Goal: Check status: Check status

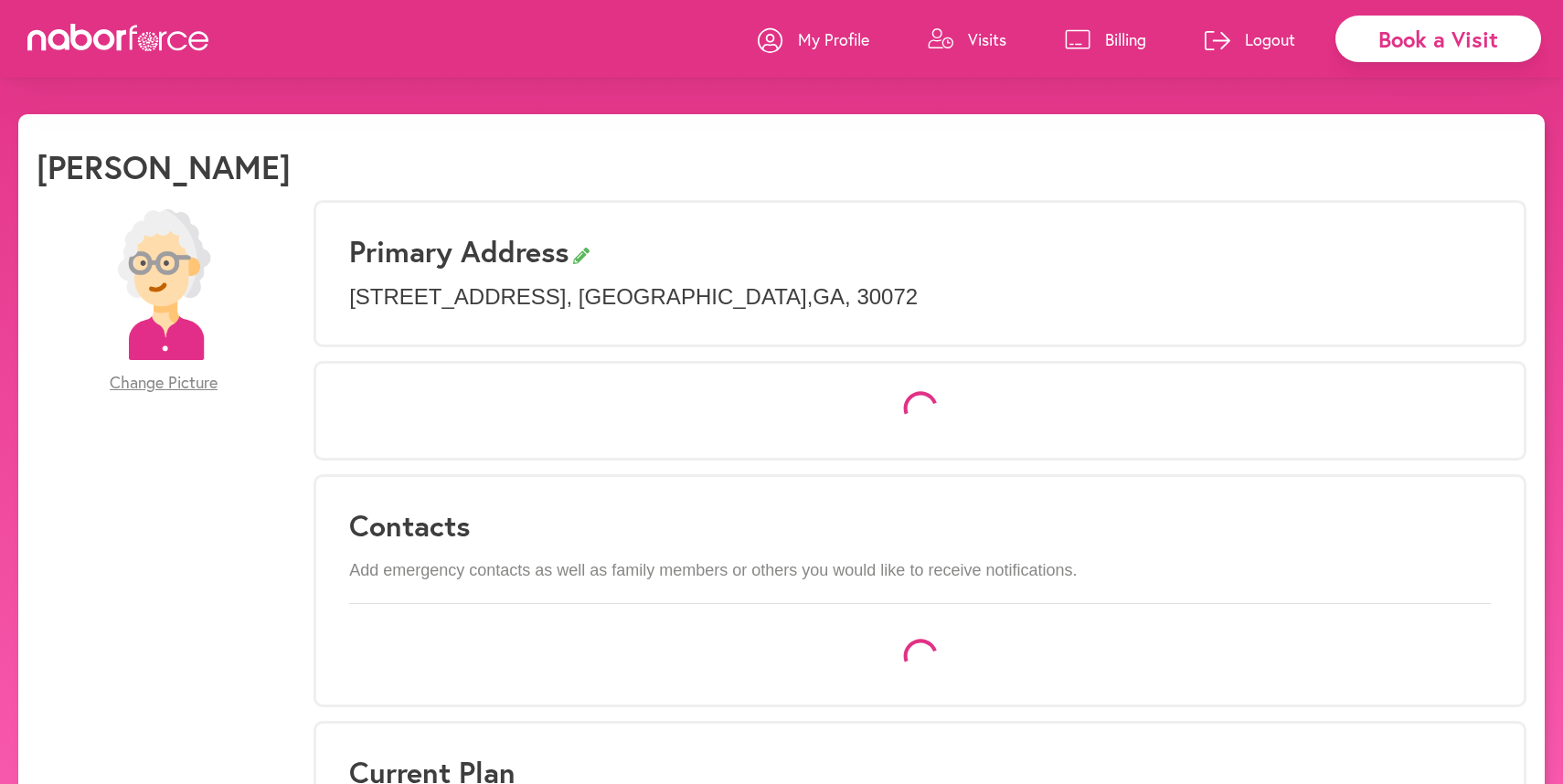
select select "*"
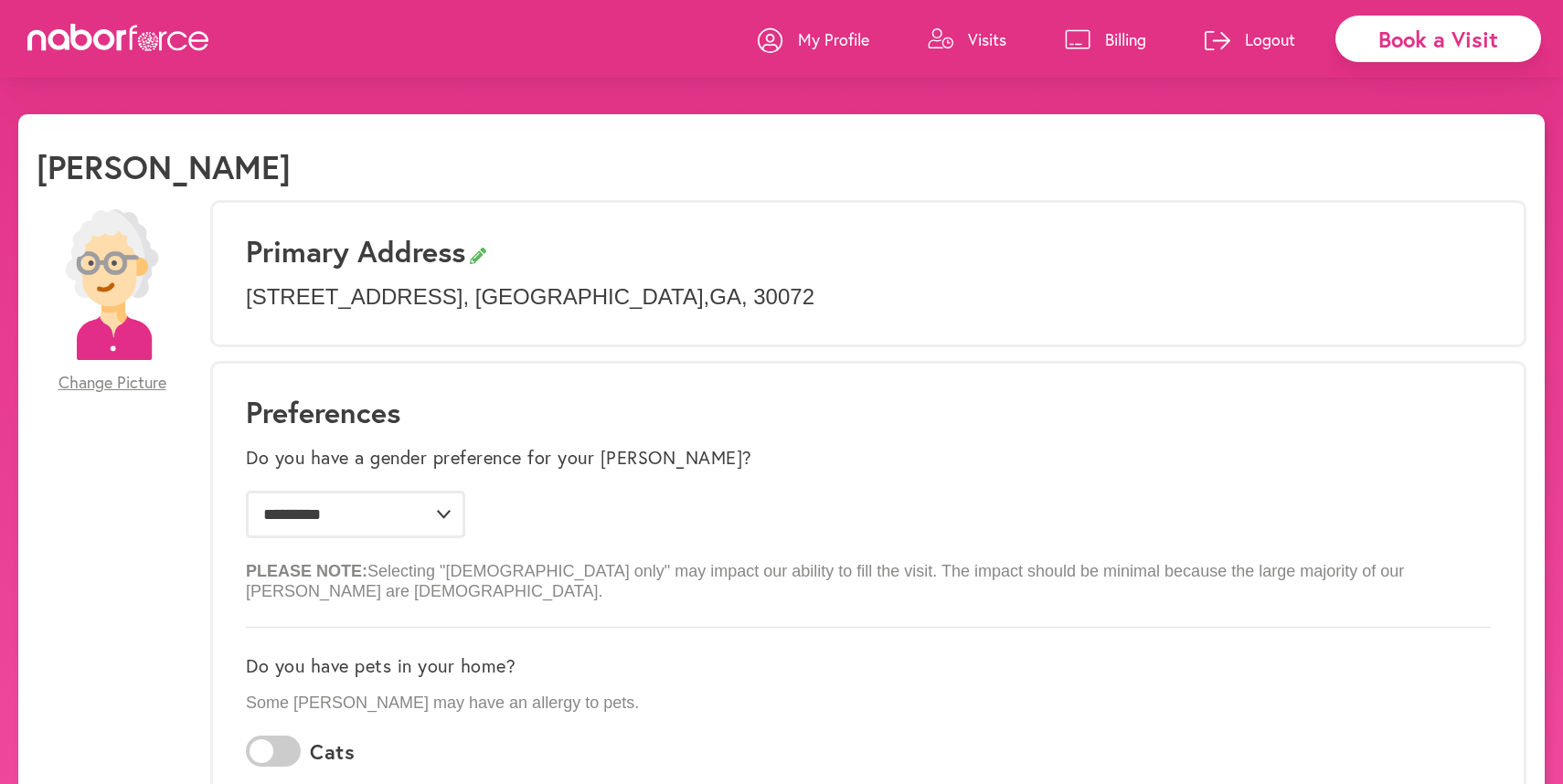
click at [981, 42] on p "Visits" at bounding box center [988, 39] width 39 height 22
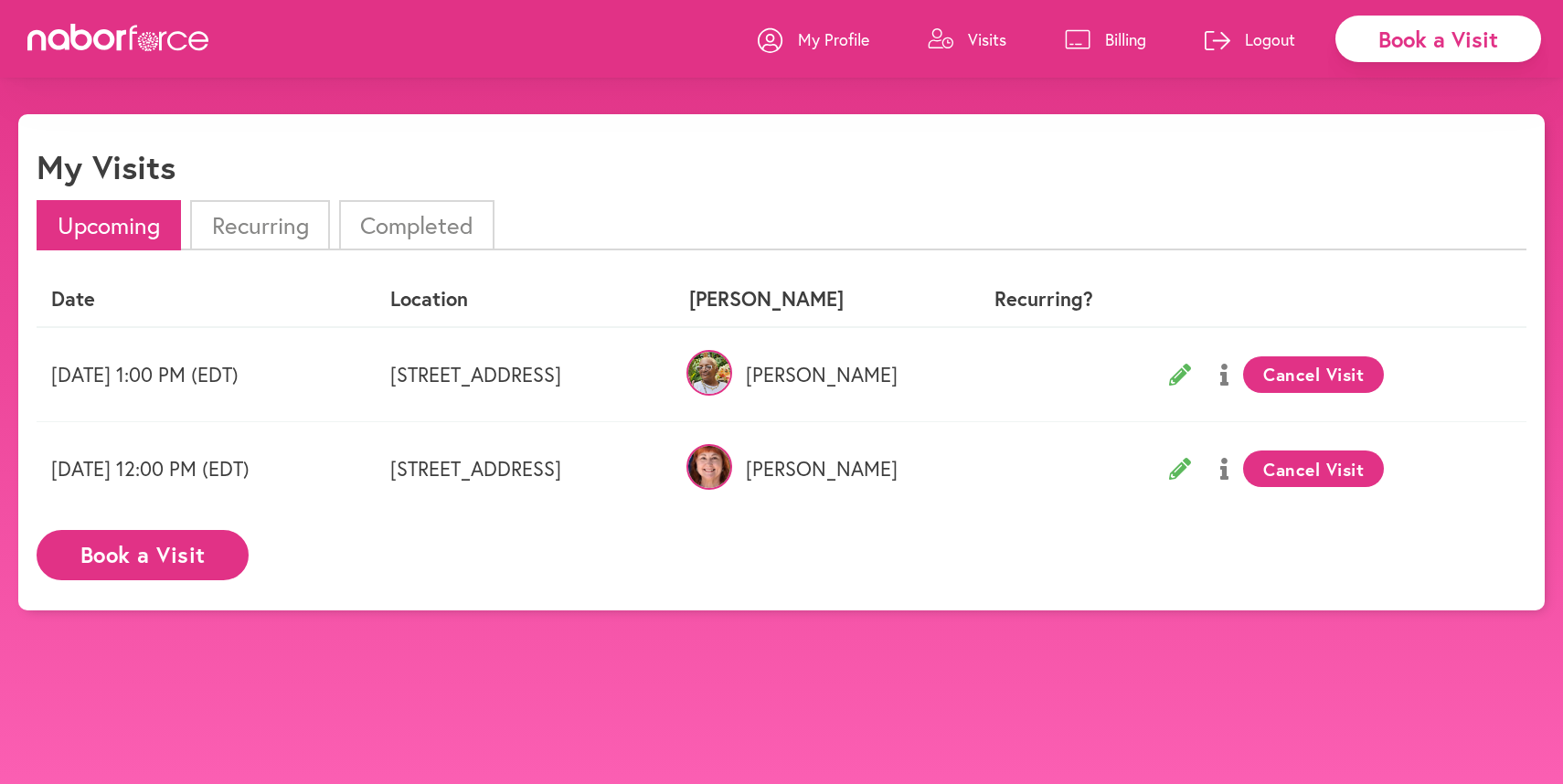
click at [275, 224] on li "Recurring" at bounding box center [260, 225] width 139 height 50
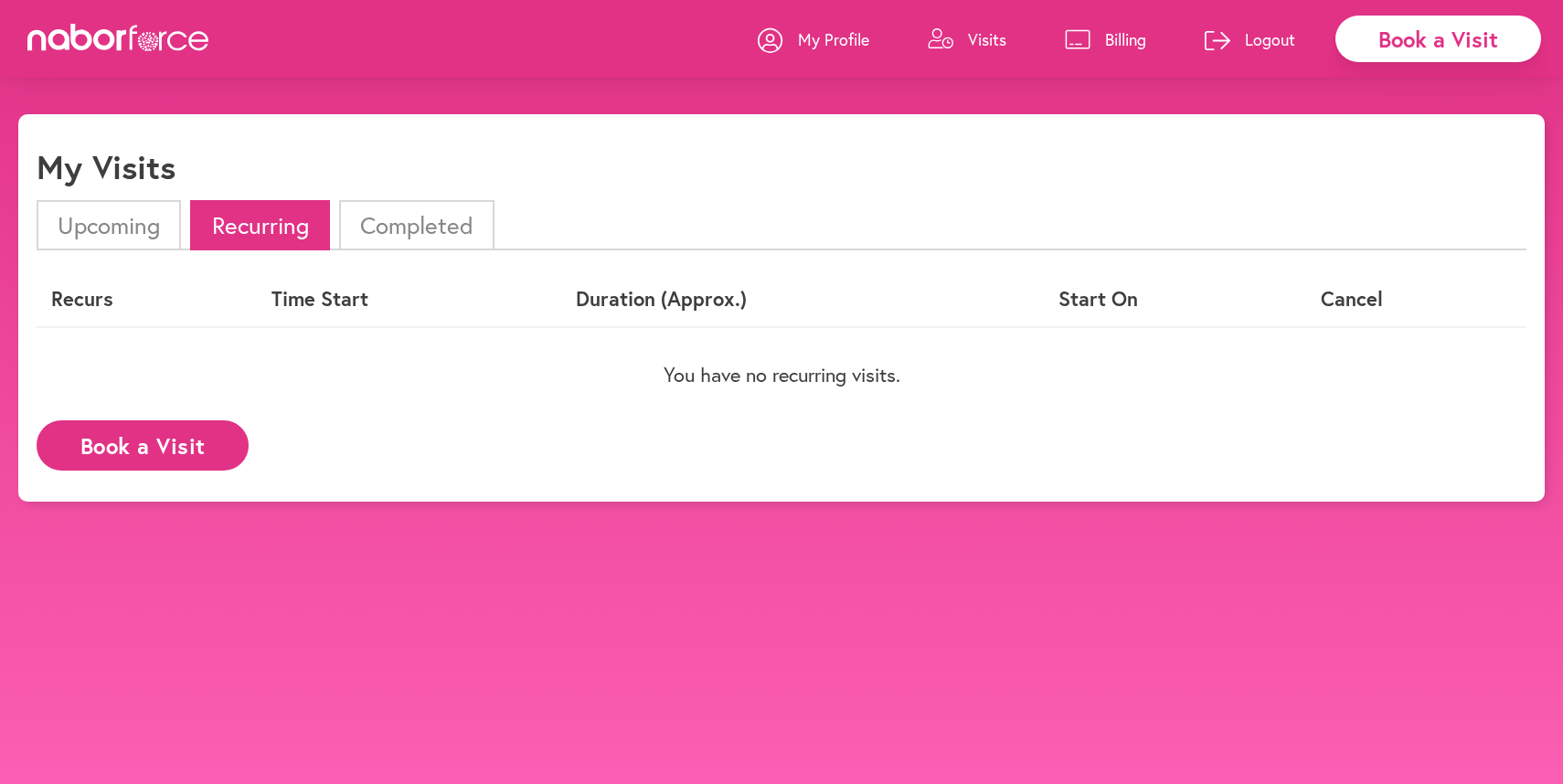
click at [93, 225] on li "Upcoming" at bounding box center [108, 225] width 144 height 50
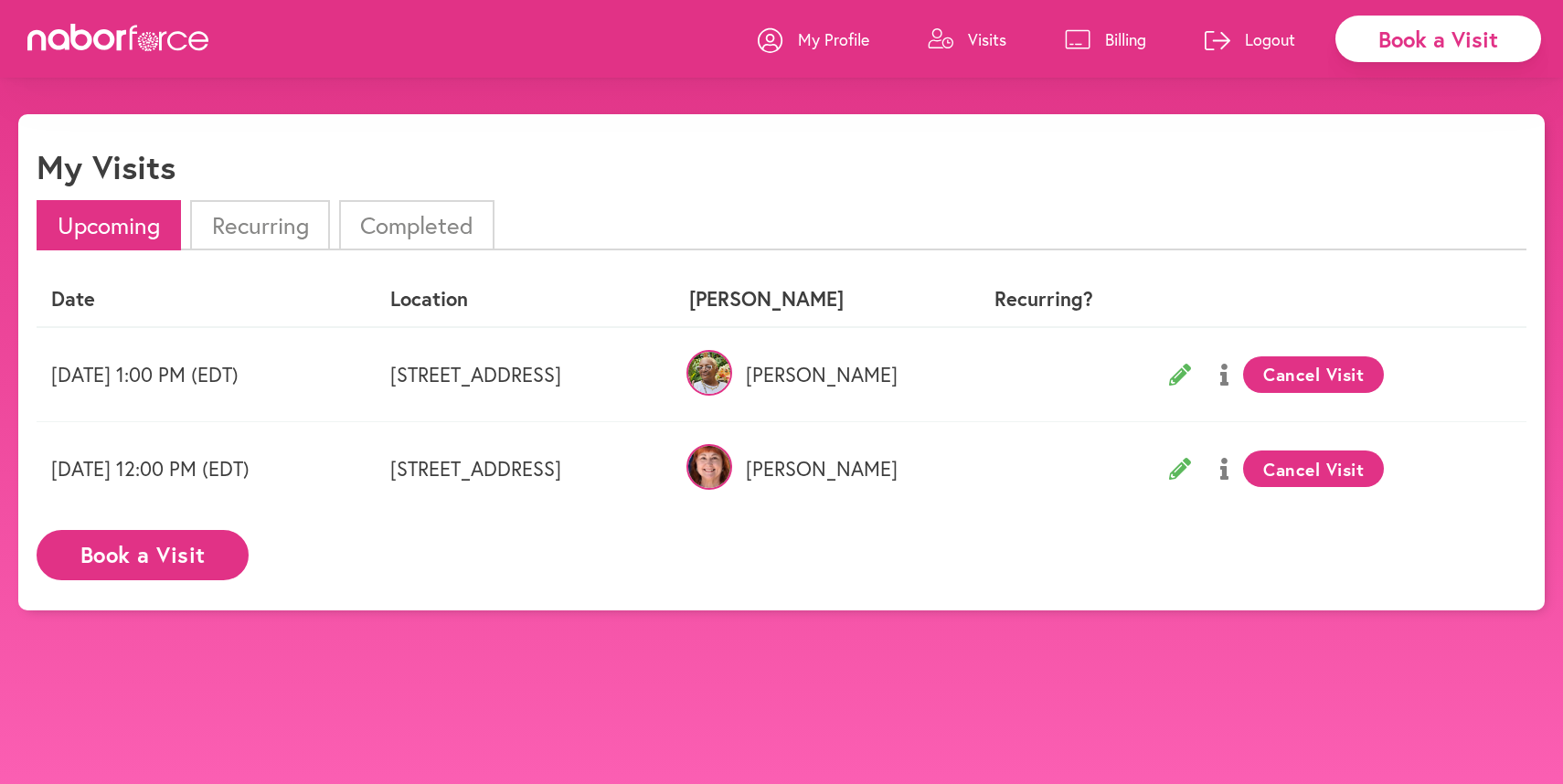
click at [399, 227] on li "Completed" at bounding box center [417, 225] width 156 height 50
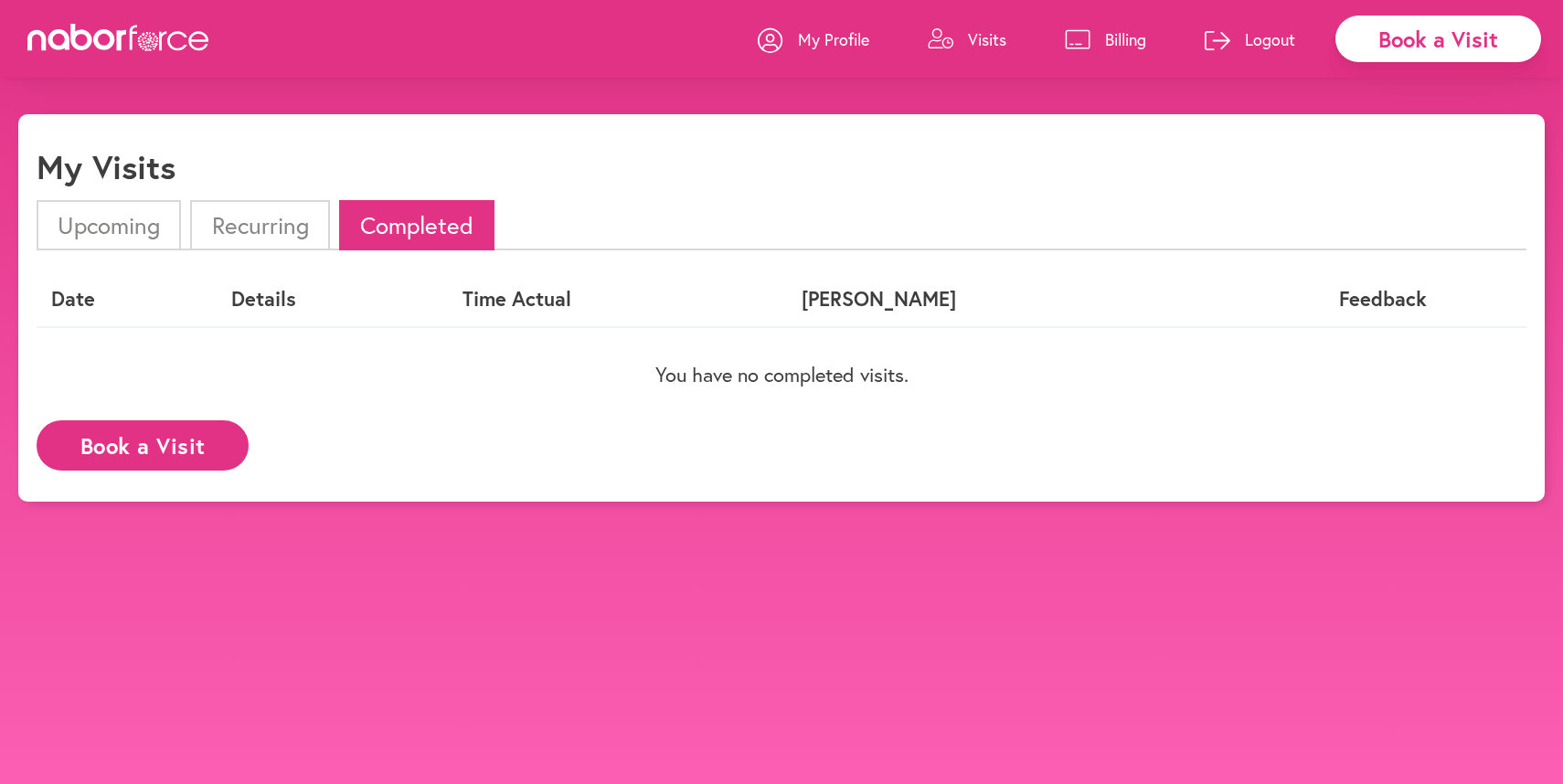
click at [92, 228] on li "Upcoming" at bounding box center [108, 225] width 144 height 50
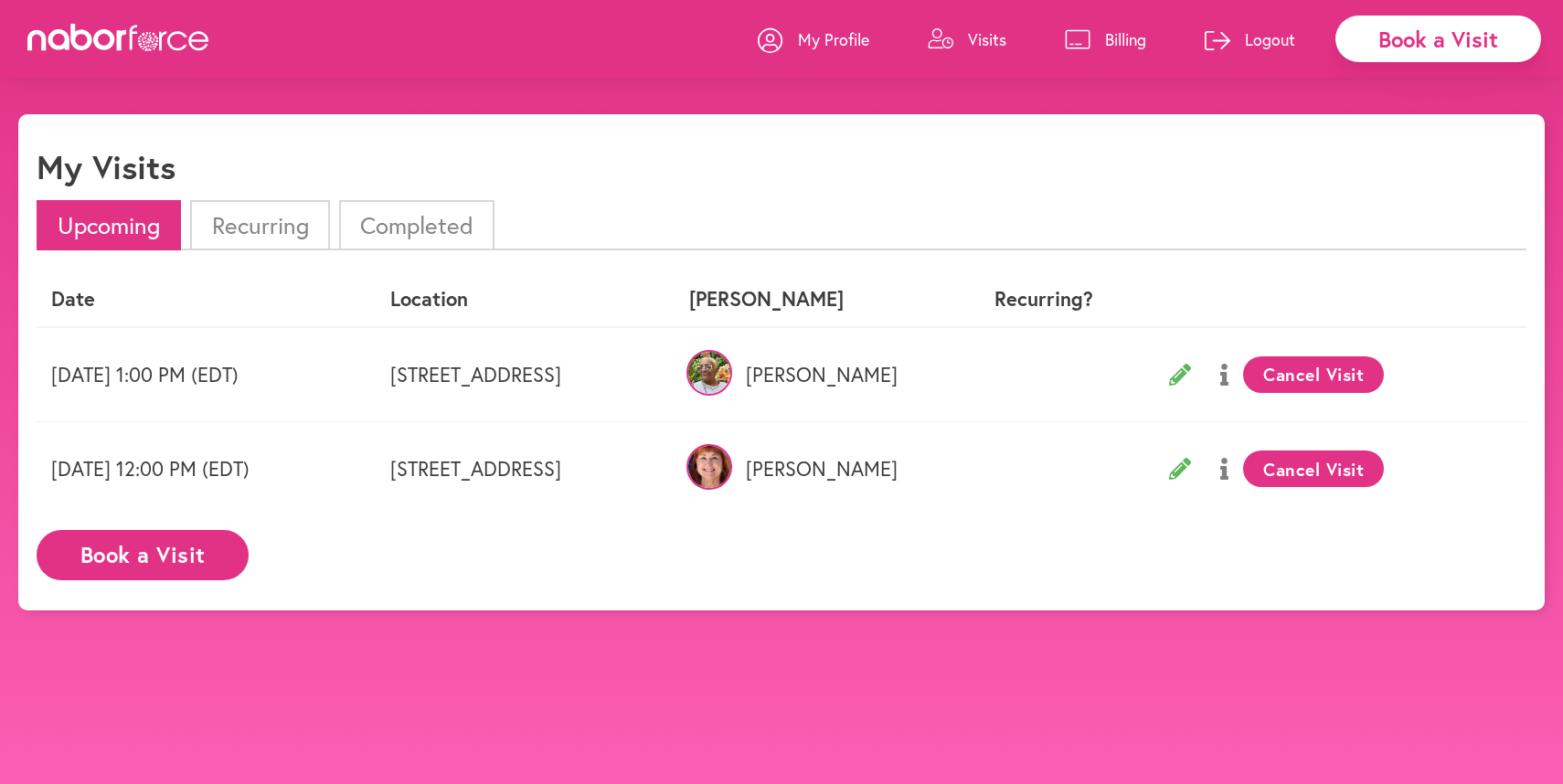
drag, startPoint x: 302, startPoint y: 373, endPoint x: 83, endPoint y: 359, distance: 219.4
click at [83, 359] on td "[DATE] 1:00 PM (EDT)" at bounding box center [206, 374] width 339 height 95
click at [91, 369] on td "[DATE] 1:00 PM (EDT)" at bounding box center [206, 374] width 339 height 95
drag, startPoint x: 53, startPoint y: 373, endPoint x: 313, endPoint y: 376, distance: 260.0
click at [313, 376] on td "[DATE] 1:00 PM (EDT)" at bounding box center [206, 374] width 339 height 95
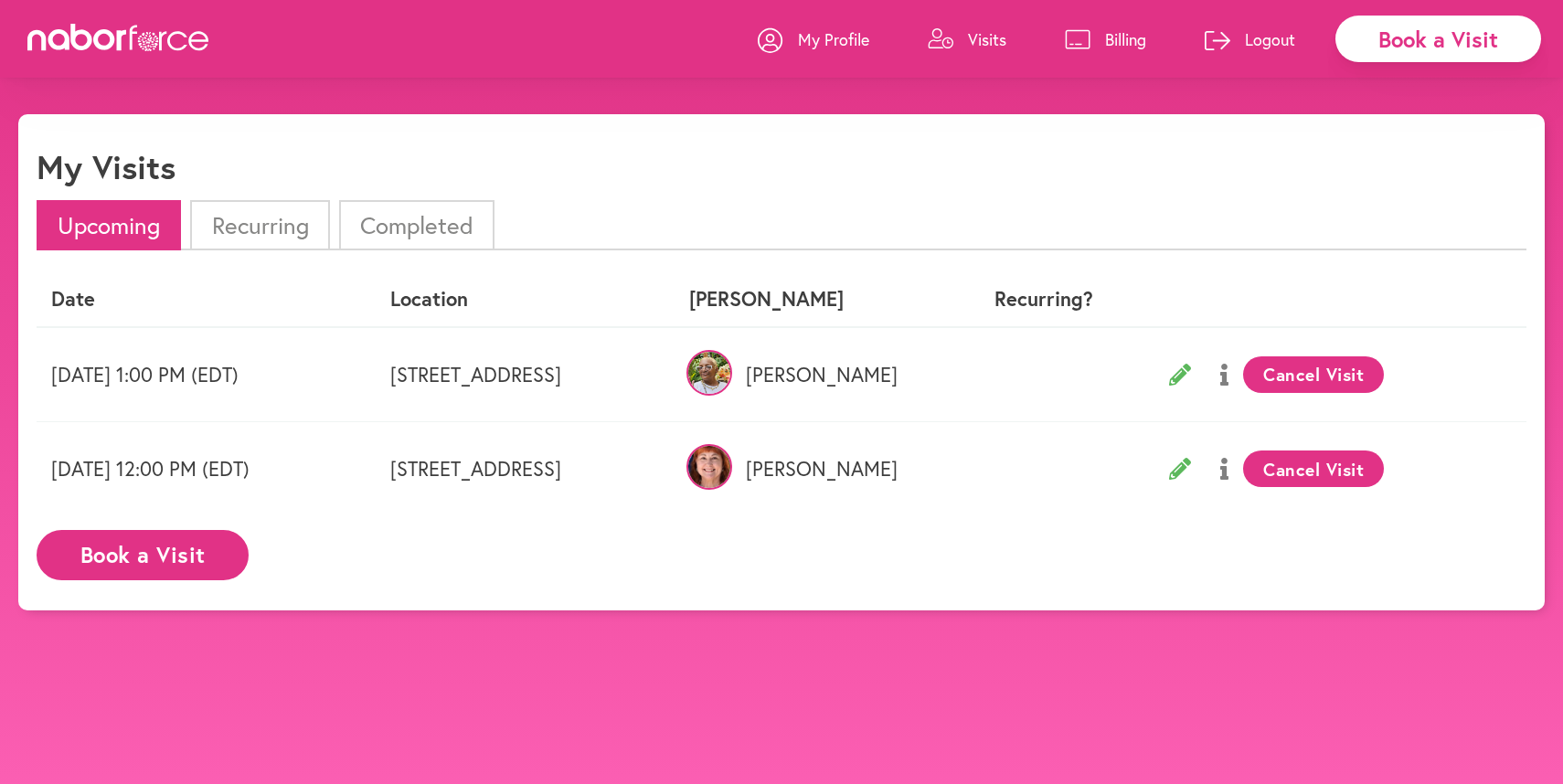
click at [313, 376] on td "[DATE] 1:00 PM (EDT)" at bounding box center [206, 374] width 339 height 95
click at [994, 38] on p "Visits" at bounding box center [988, 39] width 39 height 22
click at [813, 31] on p "My Profile" at bounding box center [834, 39] width 72 height 22
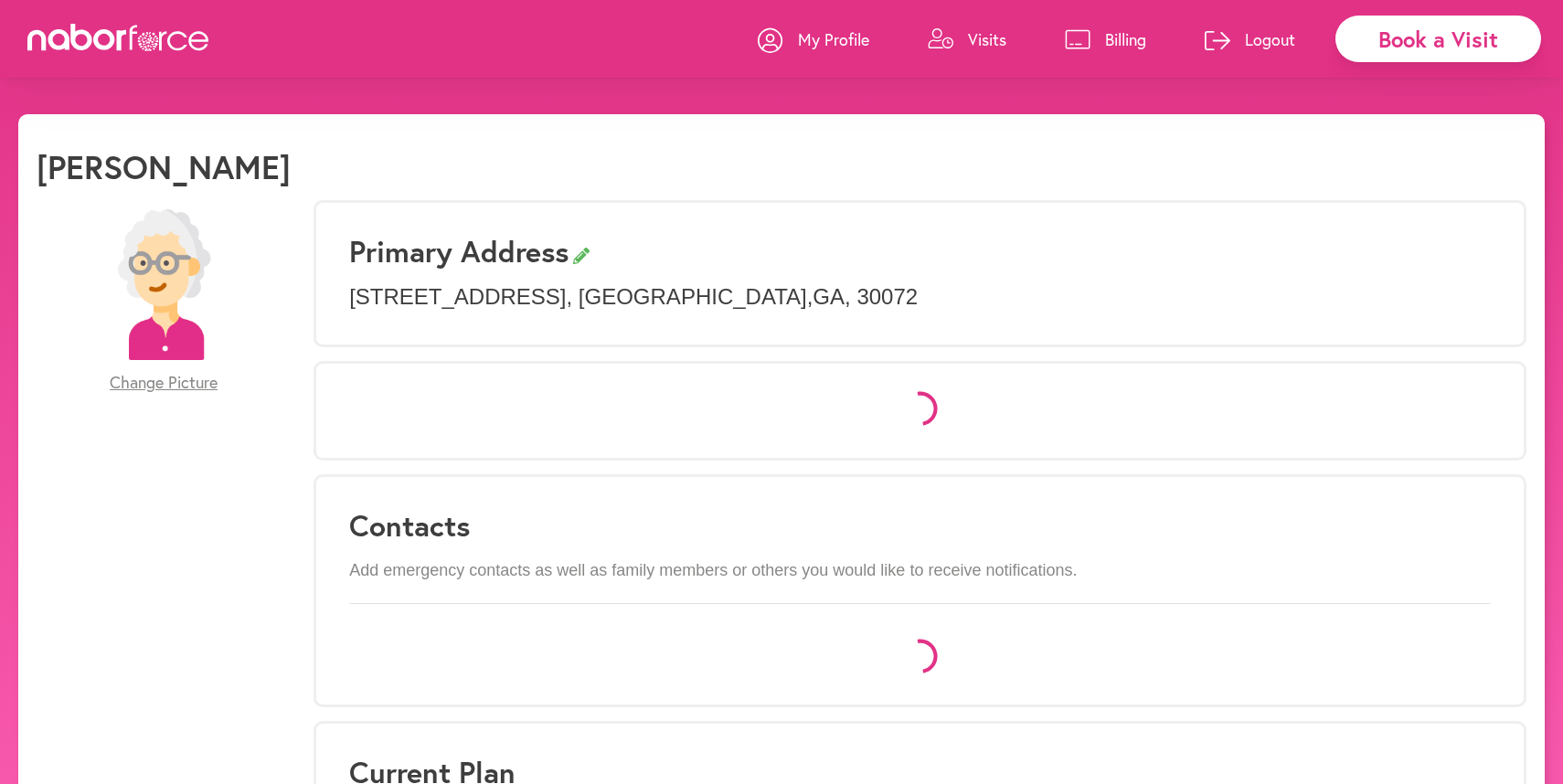
select select "*"
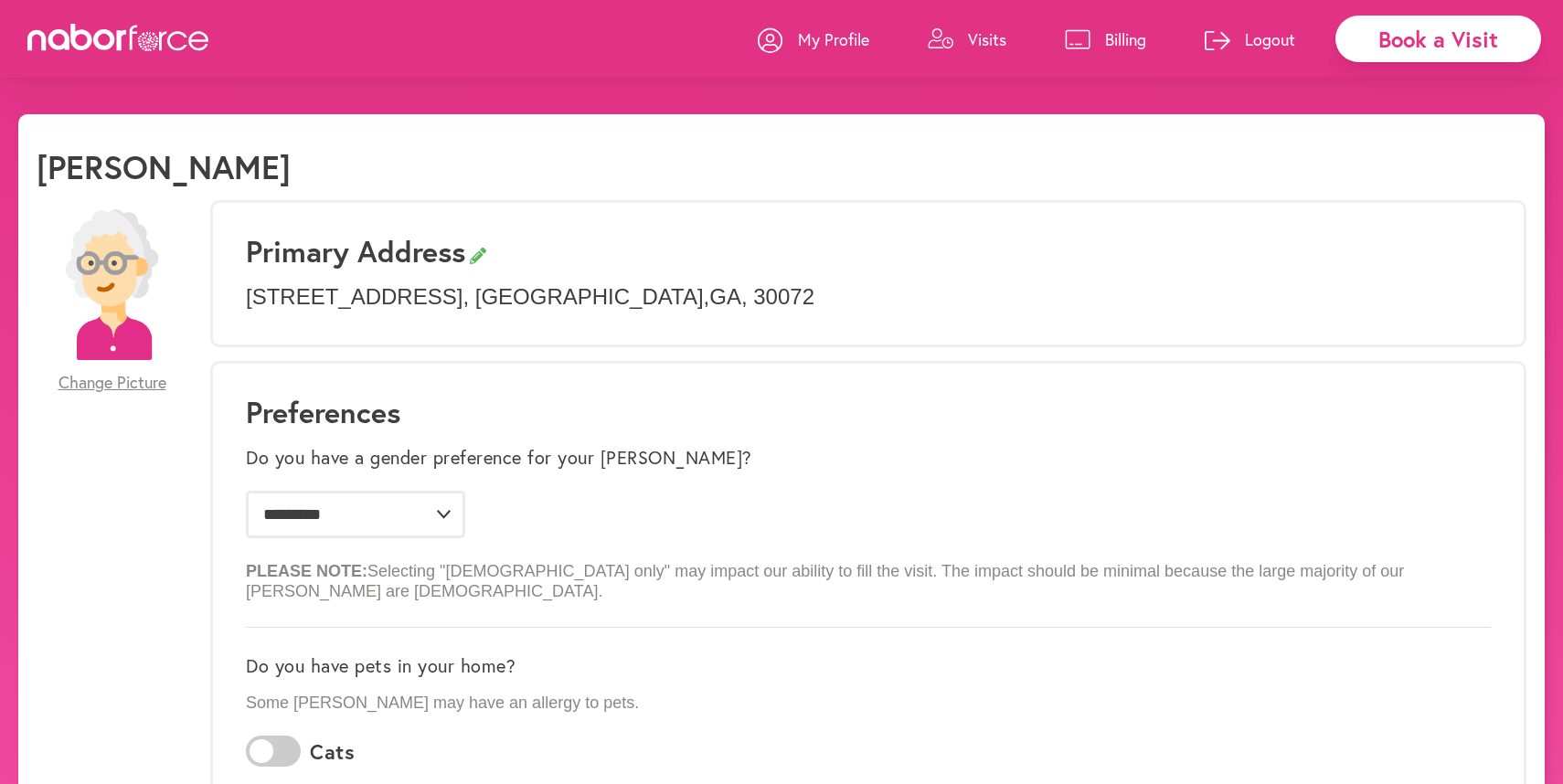
click at [804, 36] on p "My Profile" at bounding box center [834, 39] width 72 height 22
click at [1107, 42] on p "Billing" at bounding box center [1126, 39] width 42 height 22
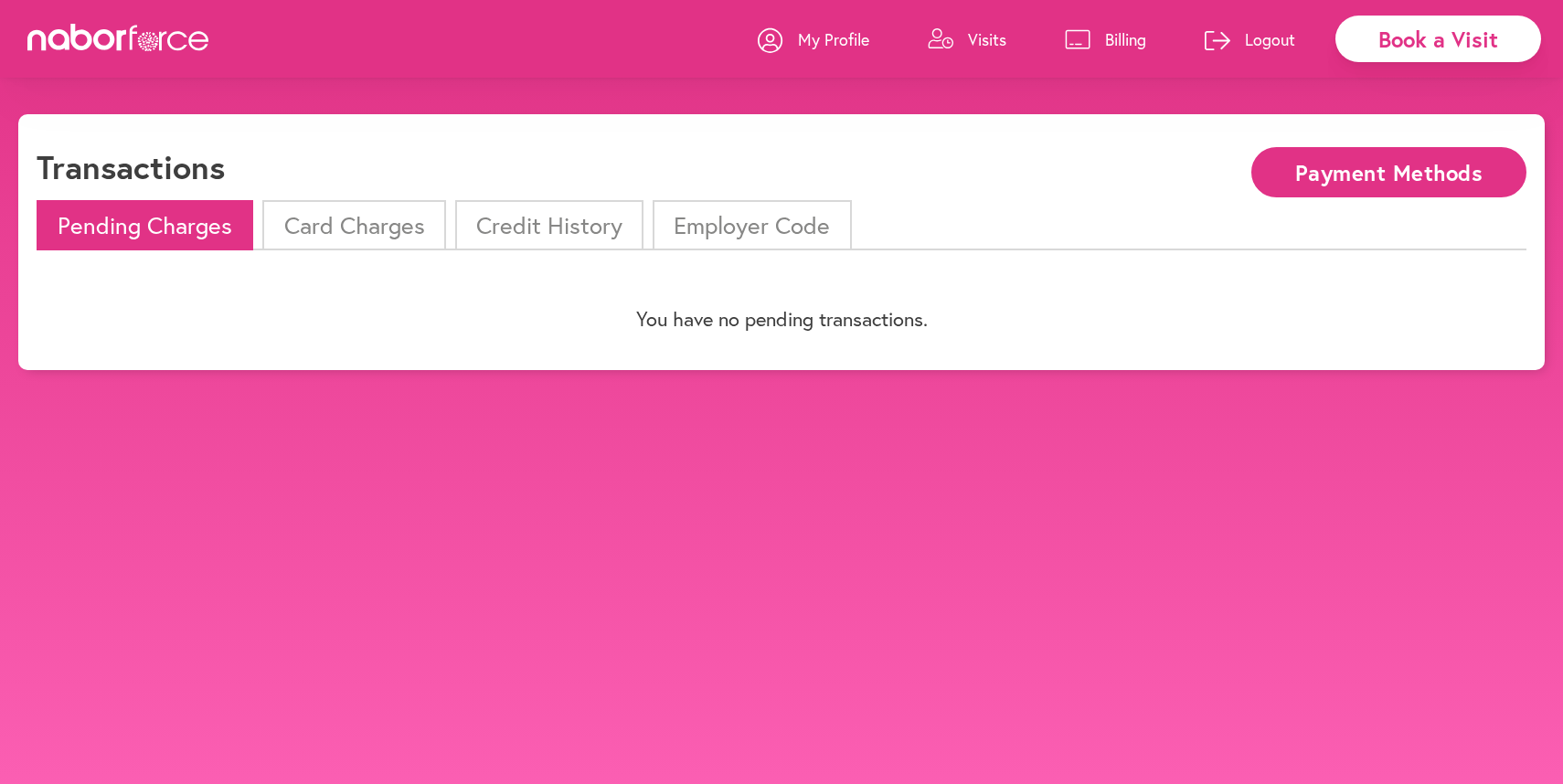
click at [980, 35] on p "Visits" at bounding box center [988, 39] width 39 height 22
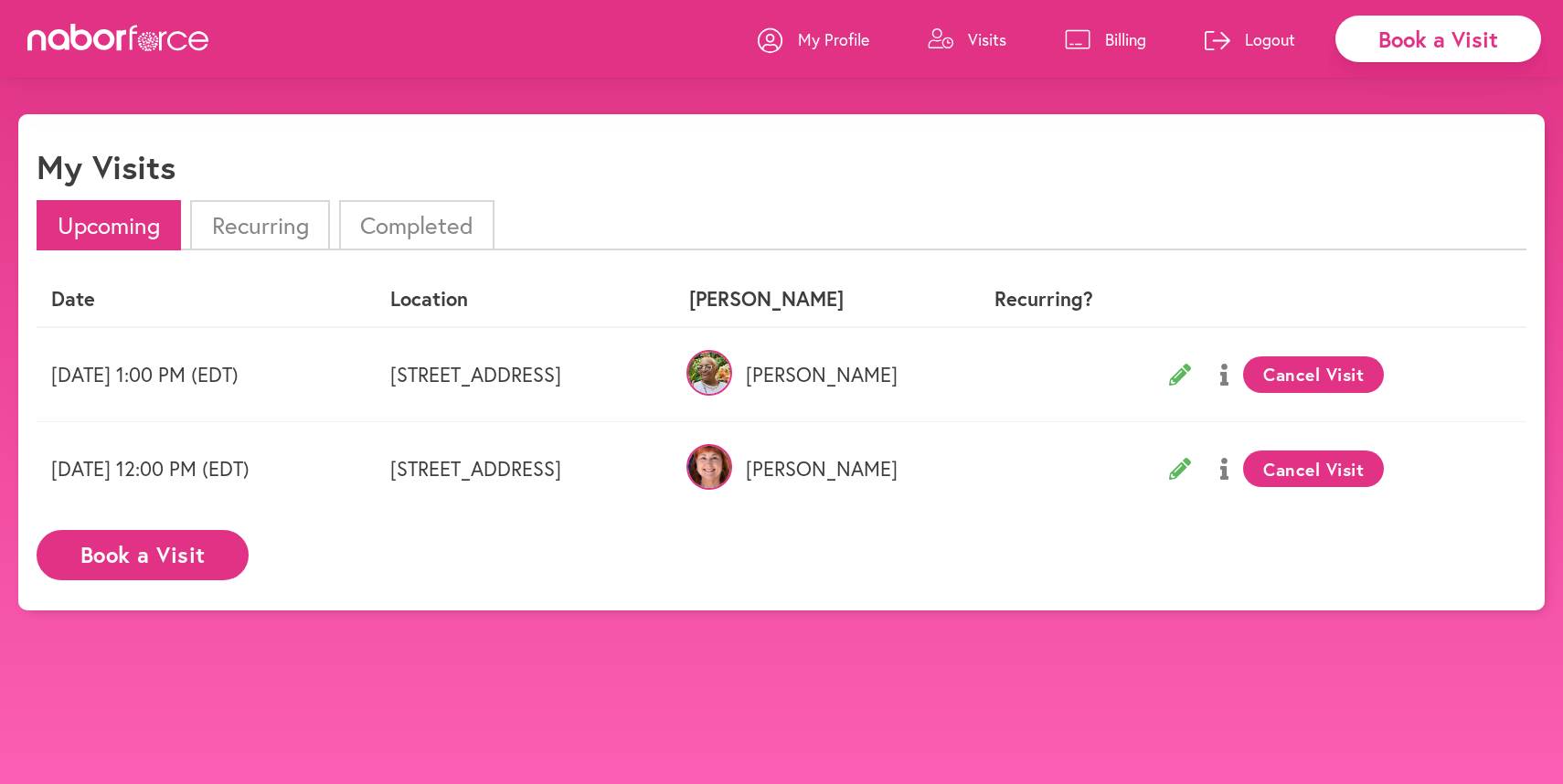
click at [1117, 33] on p "Billing" at bounding box center [1126, 39] width 42 height 22
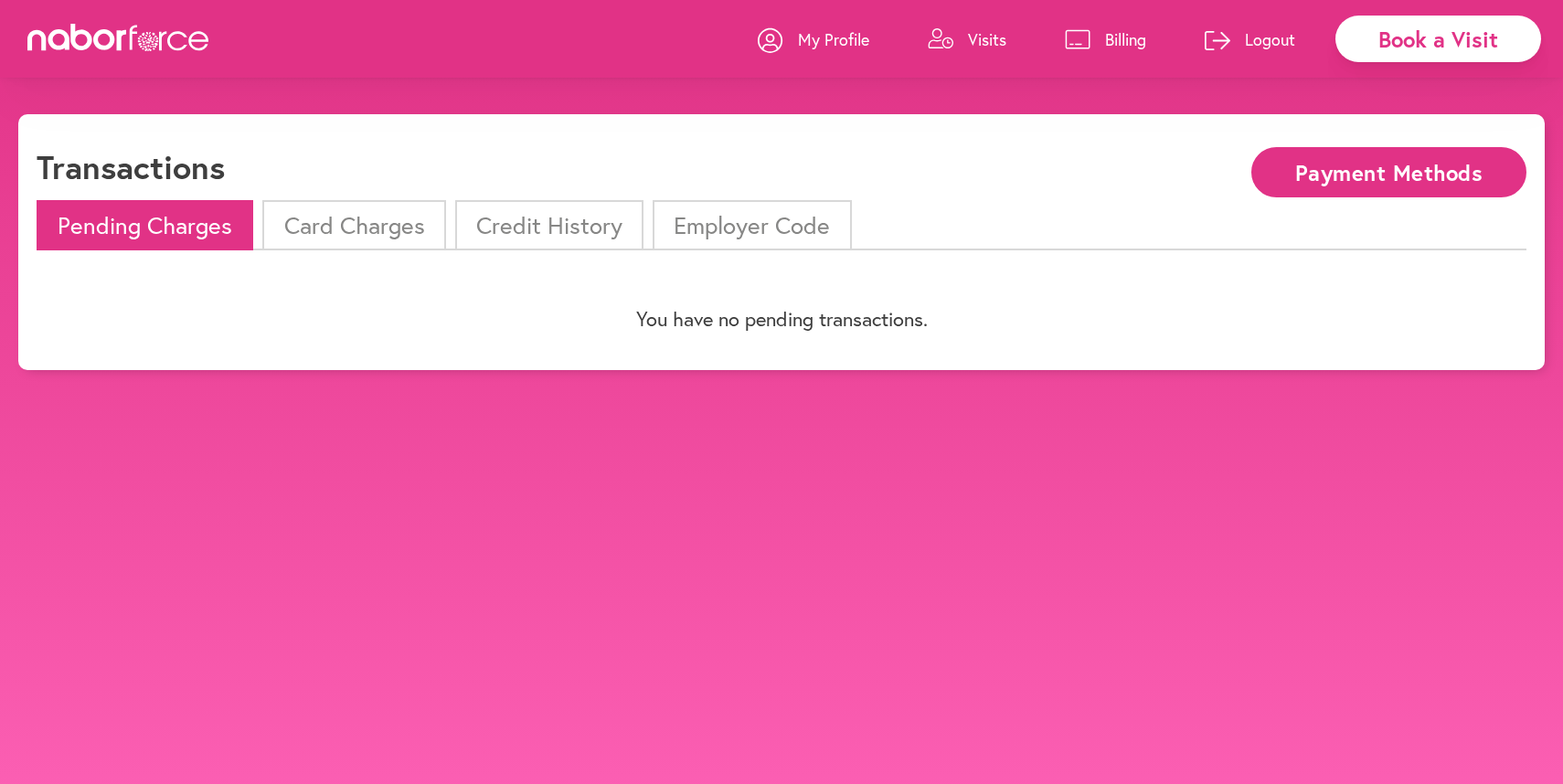
click at [807, 28] on p "My Profile" at bounding box center [834, 39] width 72 height 22
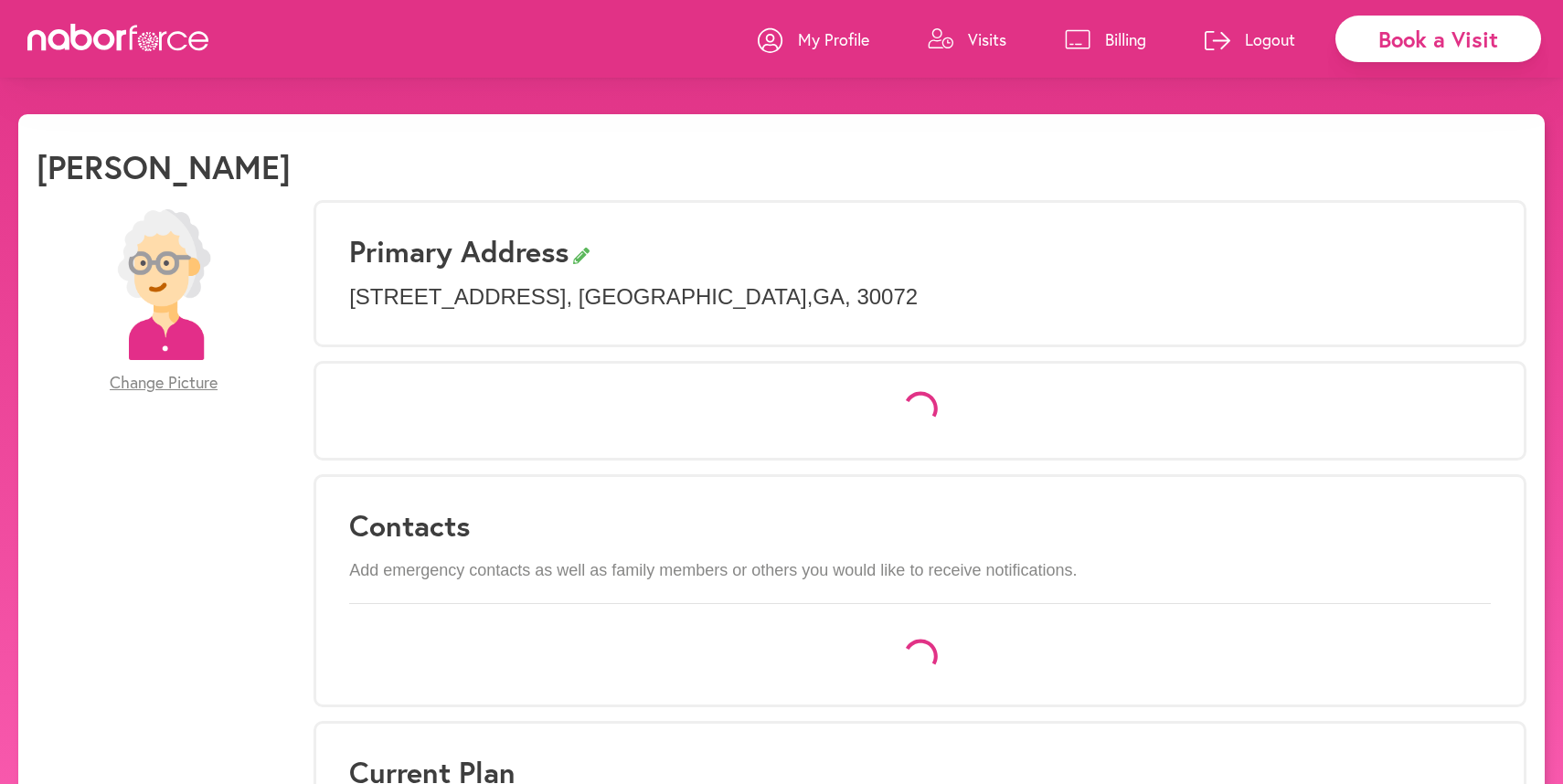
select select "*"
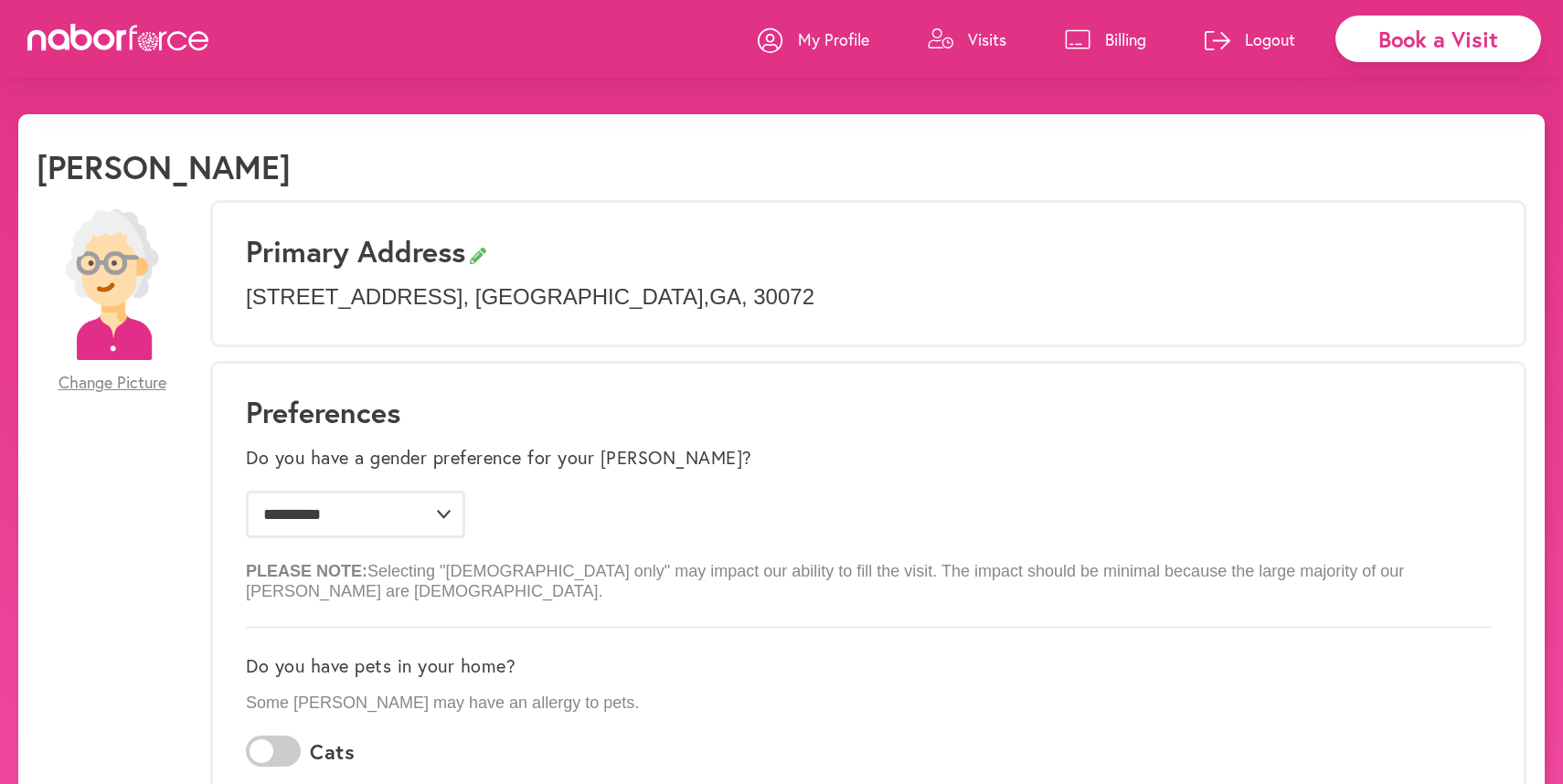
click at [817, 39] on p "My Profile" at bounding box center [834, 39] width 72 height 22
click at [960, 38] on link "Visits" at bounding box center [966, 39] width 78 height 55
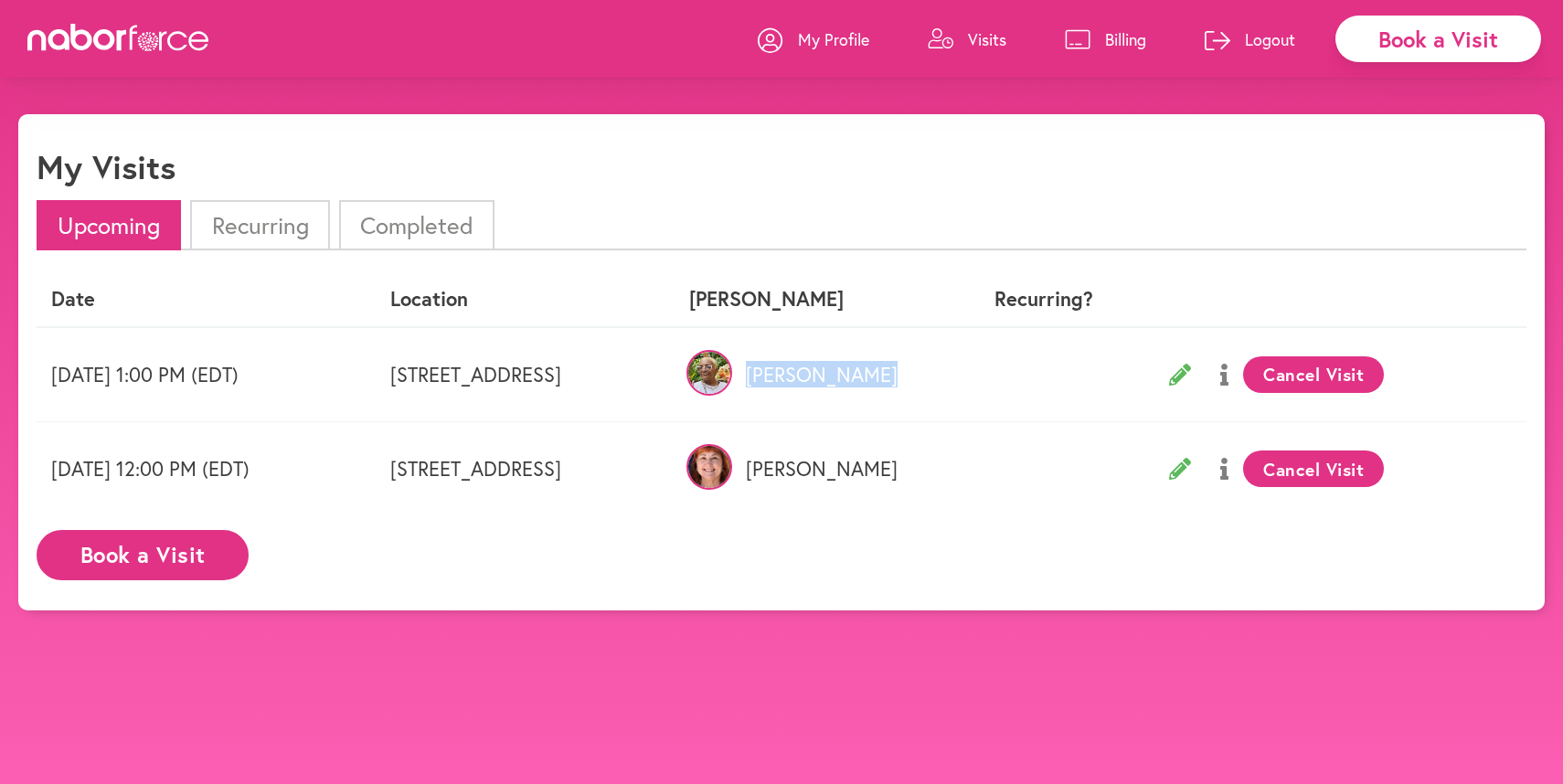
drag, startPoint x: 933, startPoint y: 372, endPoint x: 1001, endPoint y: 376, distance: 68.1
click at [1001, 376] on tr "[DATE] 1:00 PM (EDT) [STREET_ADDRESS] [PERSON_NAME] Visit" at bounding box center [782, 374] width 1490 height 95
click at [949, 481] on td "[PERSON_NAME]" at bounding box center [812, 469] width 275 height 94
drag, startPoint x: 937, startPoint y: 474, endPoint x: 976, endPoint y: 471, distance: 39.1
click at [934, 471] on p "[PERSON_NAME]" at bounding box center [811, 469] width 245 height 24
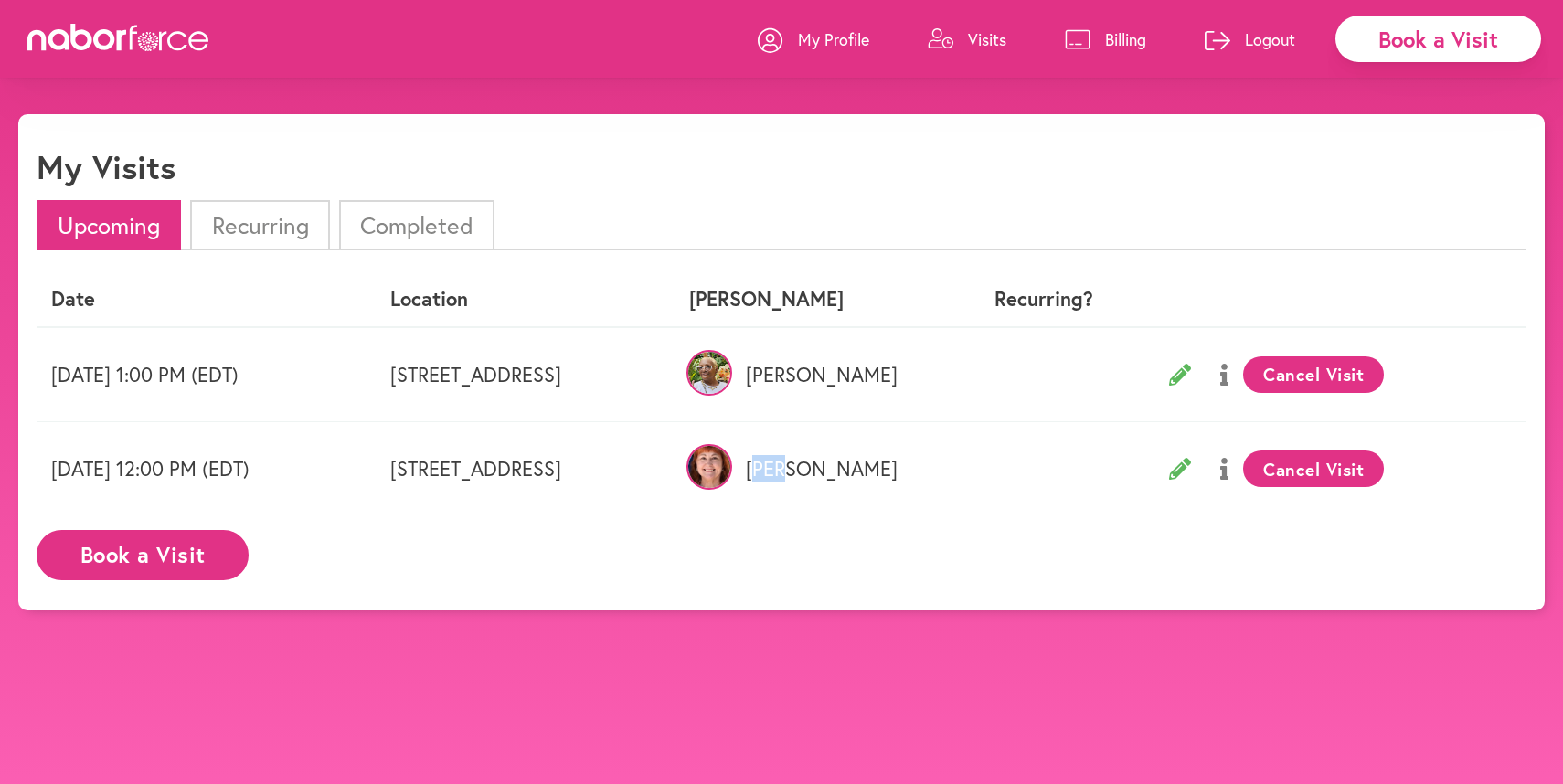
click at [934, 470] on p "[PERSON_NAME]" at bounding box center [811, 469] width 245 height 24
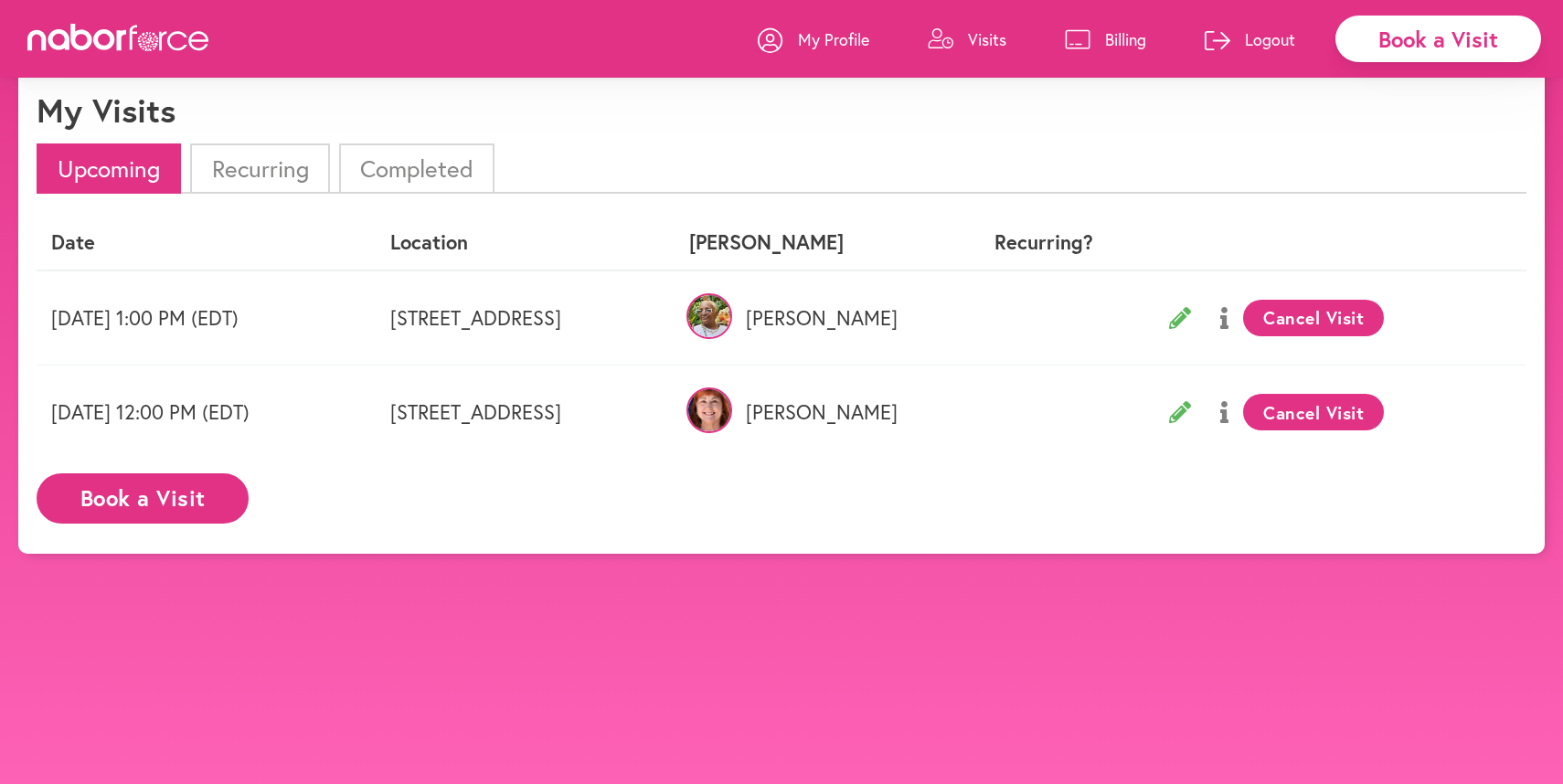
scroll to position [114, 0]
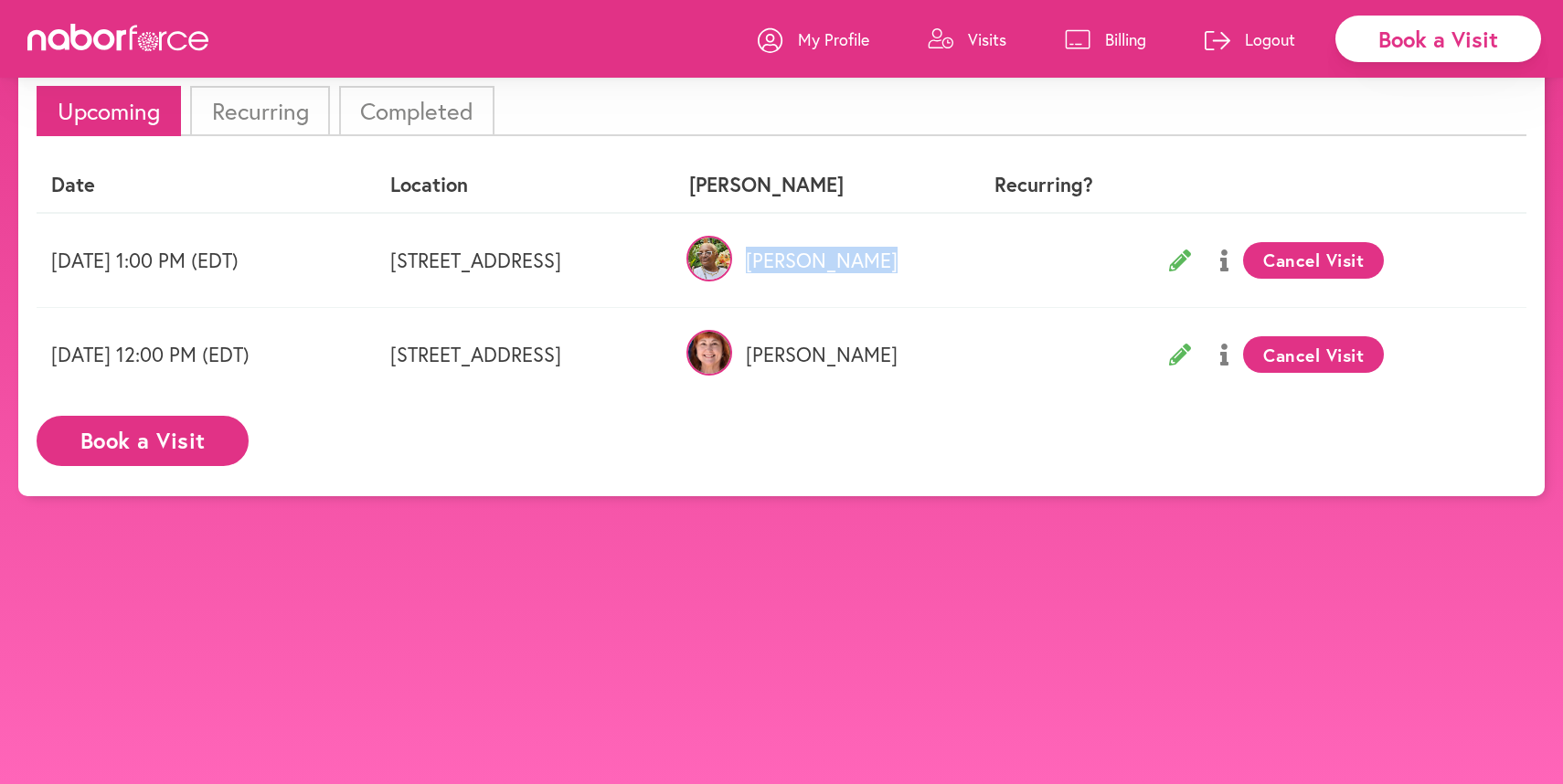
drag, startPoint x: 998, startPoint y: 265, endPoint x: 928, endPoint y: 258, distance: 70.3
click at [928, 257] on tr "[DATE] 1:00 PM (EDT) [STREET_ADDRESS] [PERSON_NAME] Visit" at bounding box center [782, 260] width 1490 height 95
click at [934, 269] on p "[PERSON_NAME]" at bounding box center [811, 260] width 245 height 24
drag, startPoint x: 997, startPoint y: 264, endPoint x: 933, endPoint y: 263, distance: 64.0
click at [933, 263] on p "[PERSON_NAME]" at bounding box center [811, 260] width 245 height 24
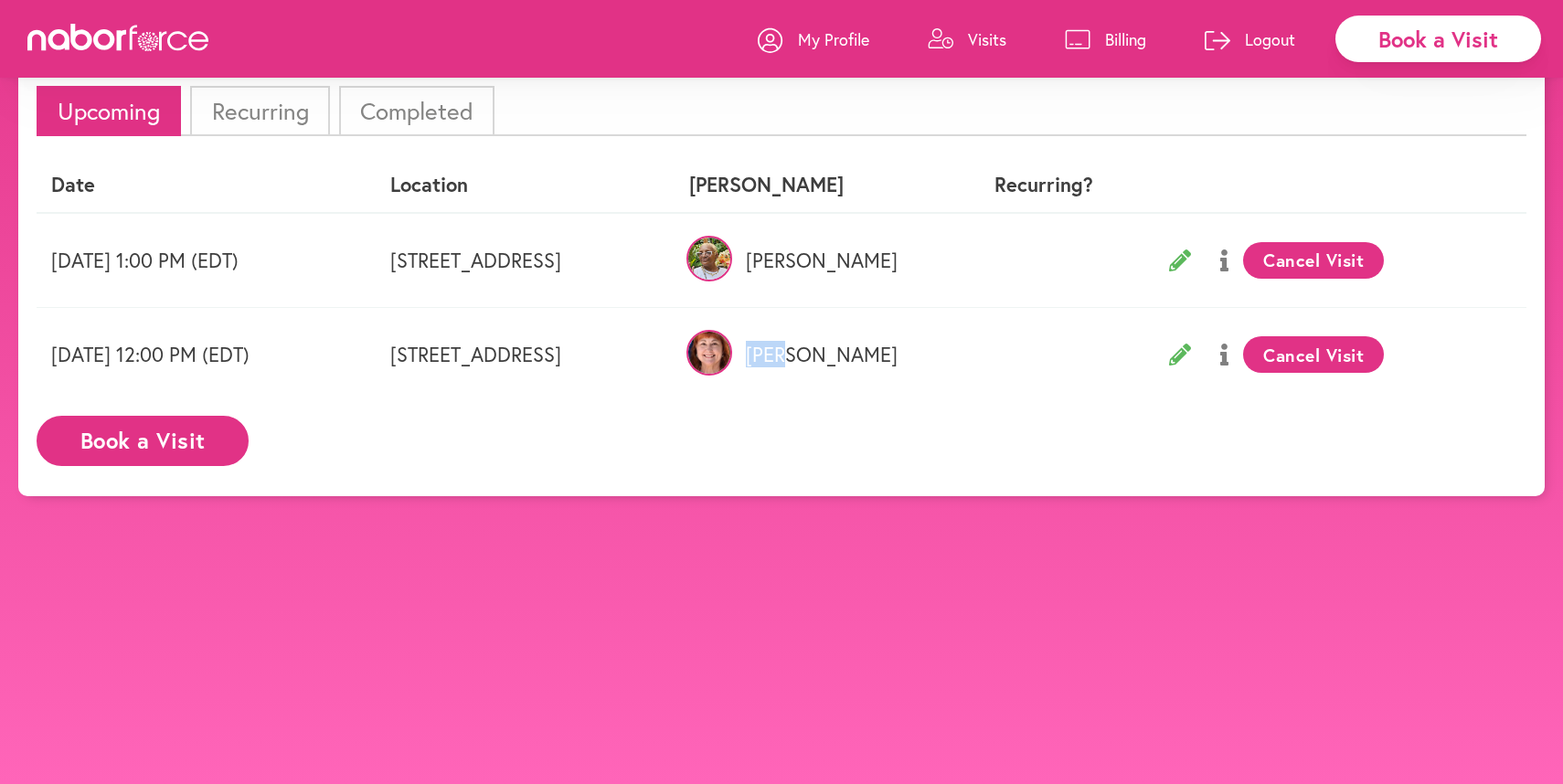
drag, startPoint x: 977, startPoint y: 360, endPoint x: 934, endPoint y: 355, distance: 43.3
click at [934, 355] on p "[PERSON_NAME]" at bounding box center [811, 354] width 245 height 24
click at [934, 263] on p "[PERSON_NAME]" at bounding box center [811, 260] width 245 height 24
drag, startPoint x: 997, startPoint y: 266, endPoint x: 929, endPoint y: 266, distance: 68.0
click at [929, 266] on p "[PERSON_NAME]" at bounding box center [811, 260] width 245 height 24
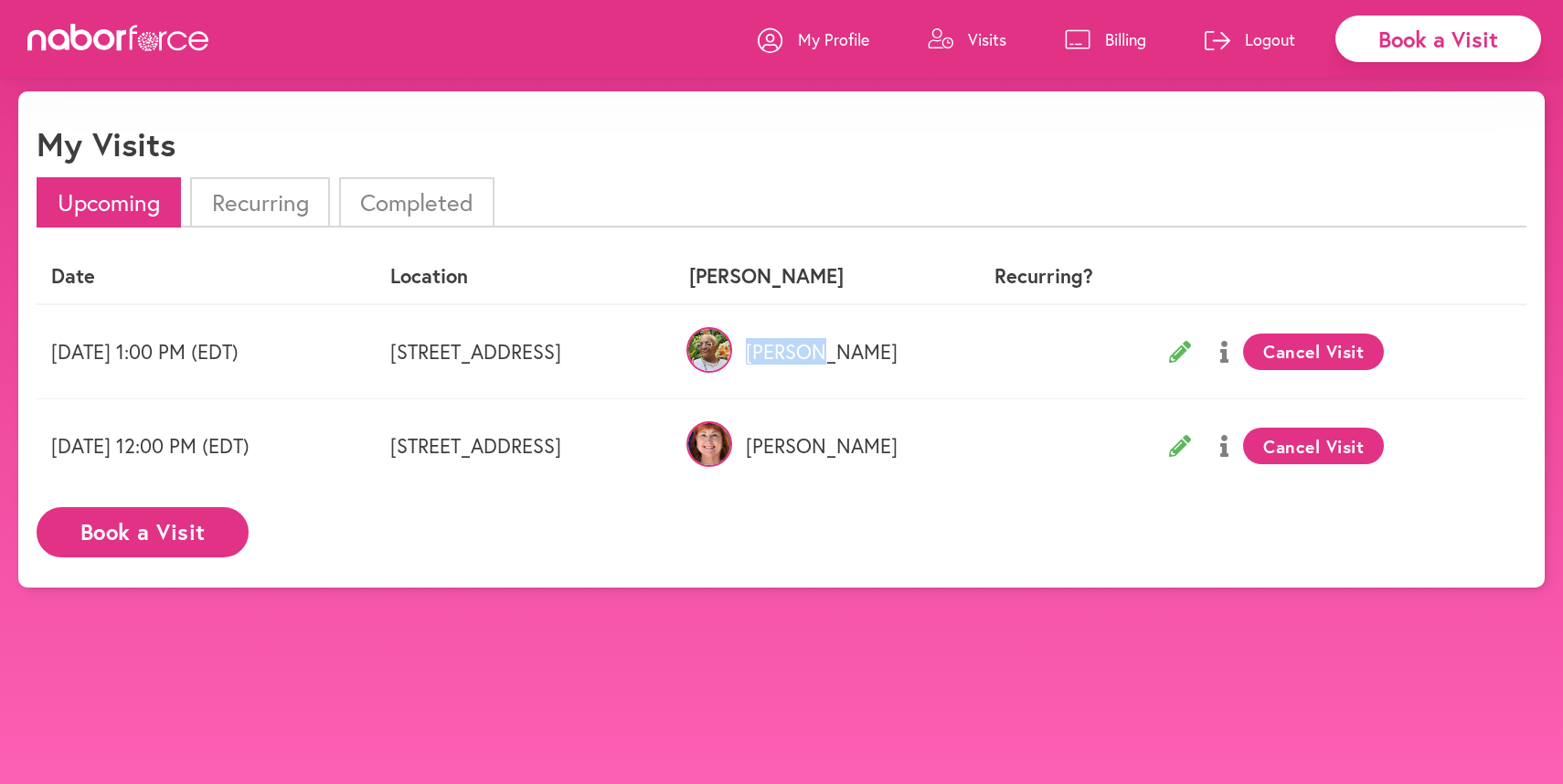
scroll to position [0, 0]
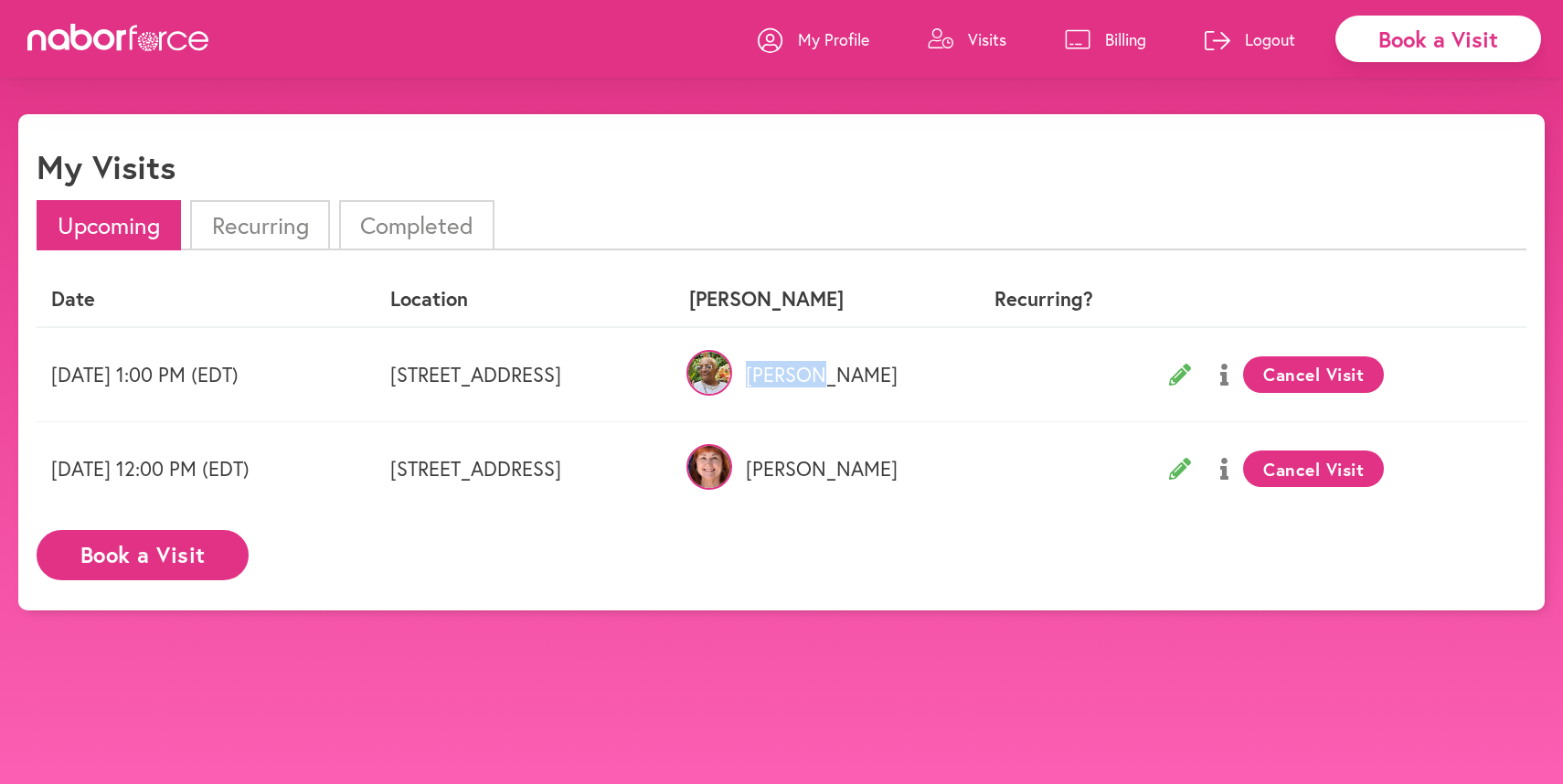
drag, startPoint x: 476, startPoint y: 375, endPoint x: 667, endPoint y: 390, distance: 191.6
click at [667, 390] on td "[STREET_ADDRESS]" at bounding box center [525, 374] width 299 height 95
click at [675, 392] on td "[STREET_ADDRESS]" at bounding box center [525, 374] width 299 height 95
drag, startPoint x: 476, startPoint y: 374, endPoint x: 725, endPoint y: 381, distance: 249.1
click at [675, 381] on td "[STREET_ADDRESS]" at bounding box center [525, 374] width 299 height 95
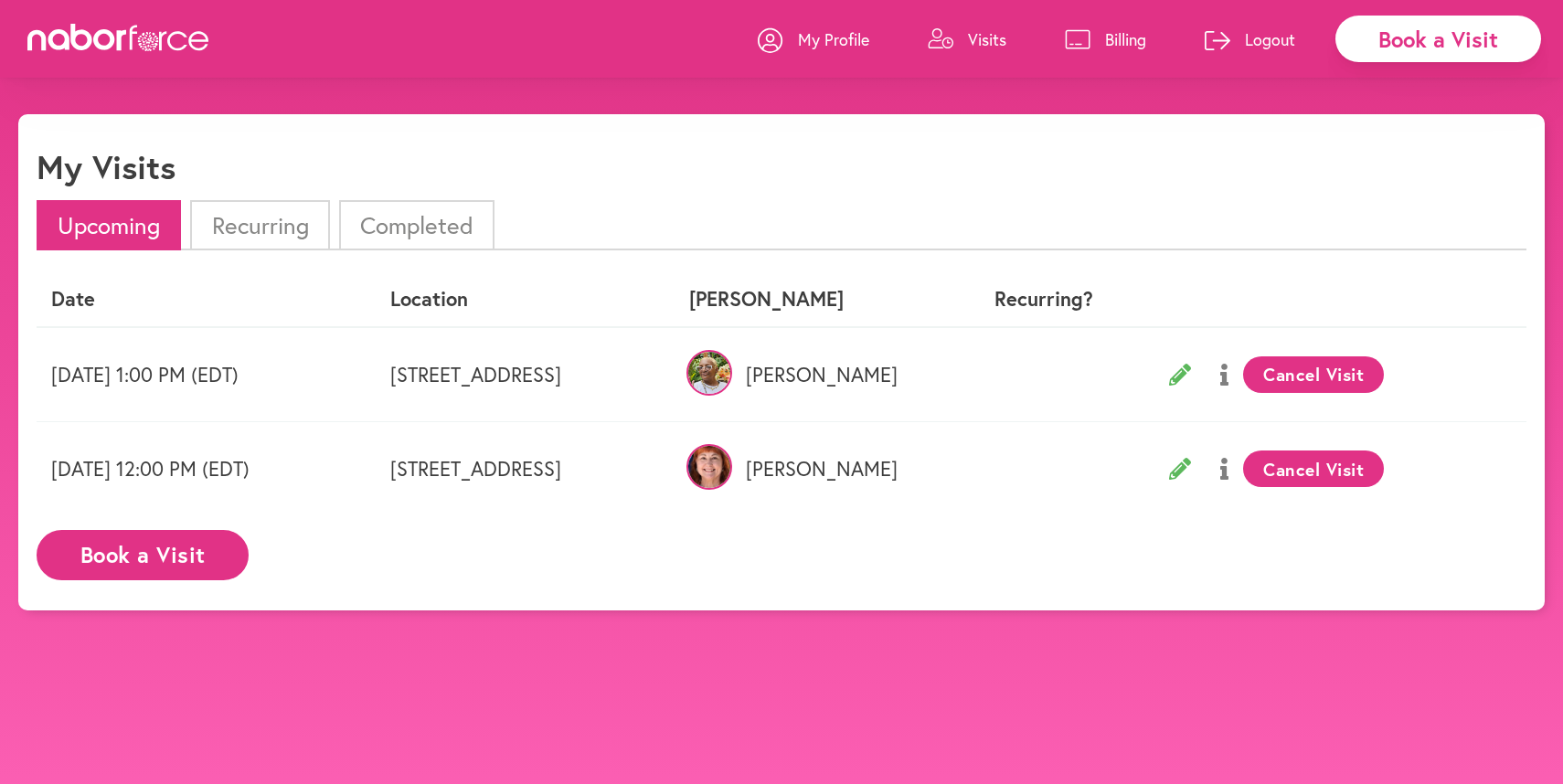
click at [675, 381] on td "[STREET_ADDRESS]" at bounding box center [525, 374] width 299 height 95
drag, startPoint x: 972, startPoint y: 474, endPoint x: 933, endPoint y: 473, distance: 39.0
click at [933, 473] on p "[PERSON_NAME]" at bounding box center [811, 469] width 245 height 24
click at [934, 472] on p "[PERSON_NAME]" at bounding box center [811, 469] width 245 height 24
click at [1228, 376] on icon at bounding box center [1224, 374] width 9 height 22
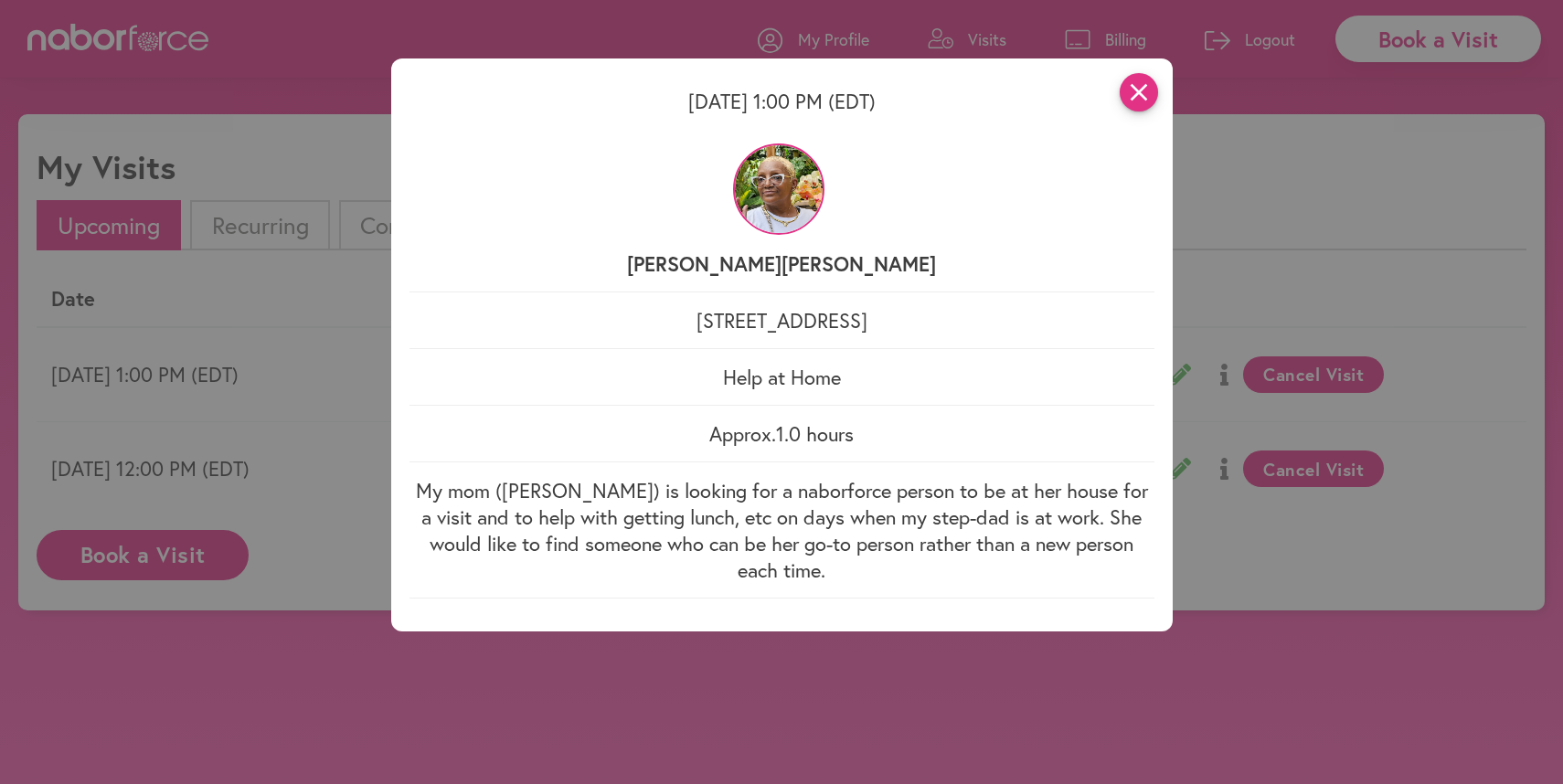
click at [1137, 85] on icon "close" at bounding box center [1139, 93] width 39 height 39
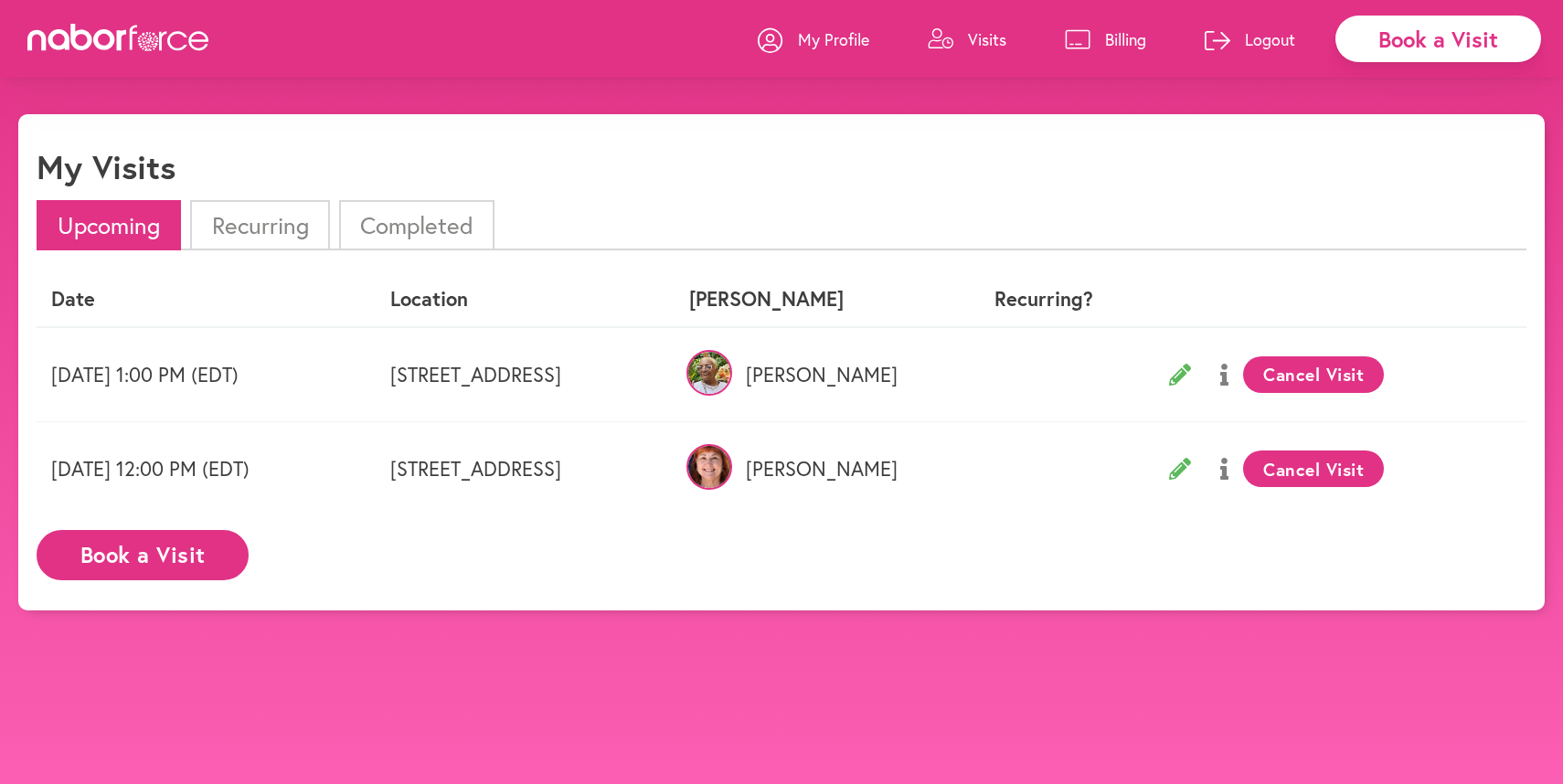
click at [808, 36] on p "My Profile" at bounding box center [834, 39] width 72 height 22
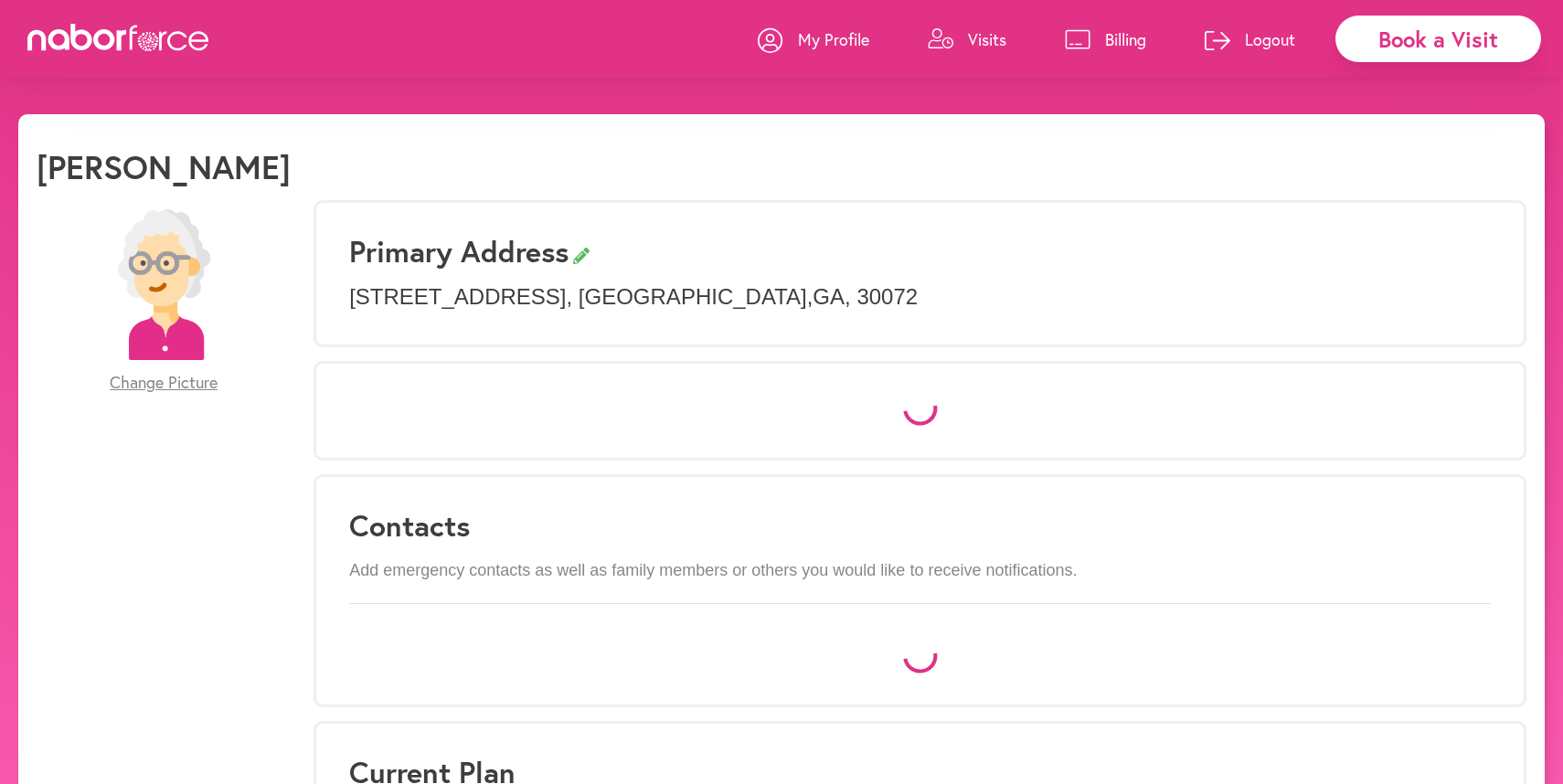
select select "*"
